Goal: Check status: Check status

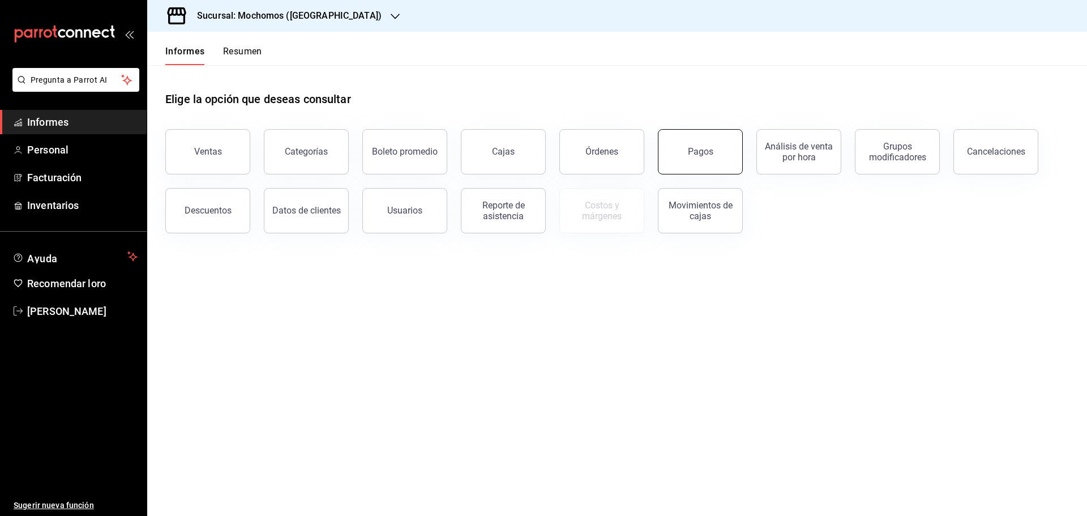
click at [705, 148] on font "Pagos" at bounding box center [700, 151] width 25 height 11
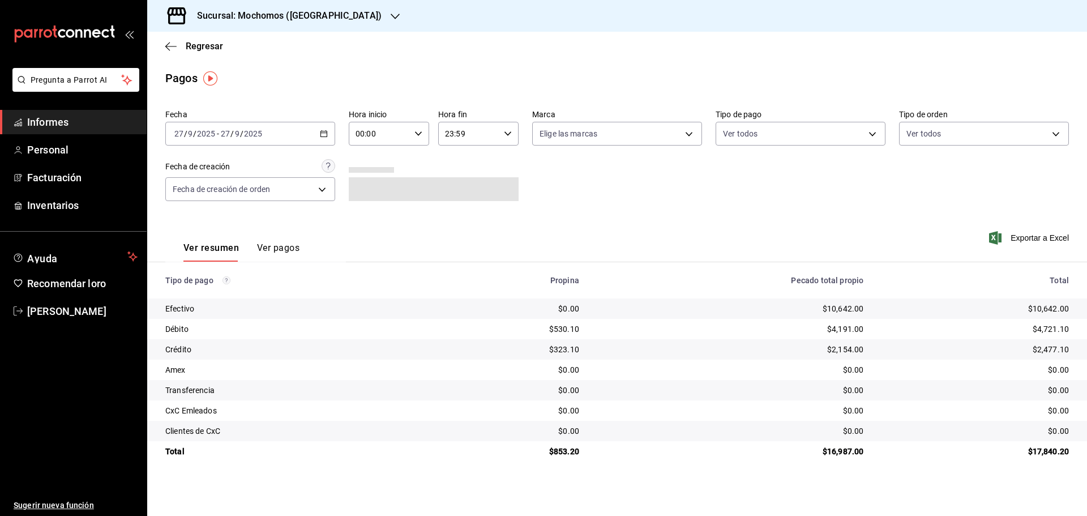
click at [340, 132] on div "Fecha [DATE] [DATE] - [DATE] [DATE] Hora inicio 00:00 Hora inicio Hora fin 23:5…" at bounding box center [617, 160] width 904 height 110
click at [353, 132] on input "00:00" at bounding box center [379, 133] width 61 height 23
click at [373, 165] on button "06" at bounding box center [369, 155] width 36 height 23
type input "06:00"
